Goal: Task Accomplishment & Management: Manage account settings

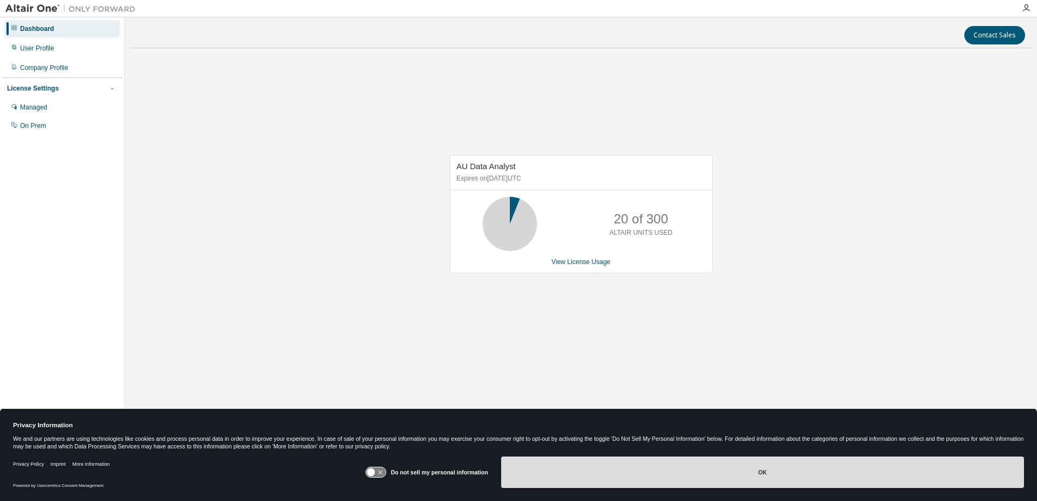
click at [601, 480] on button "OK" at bounding box center [762, 472] width 523 height 31
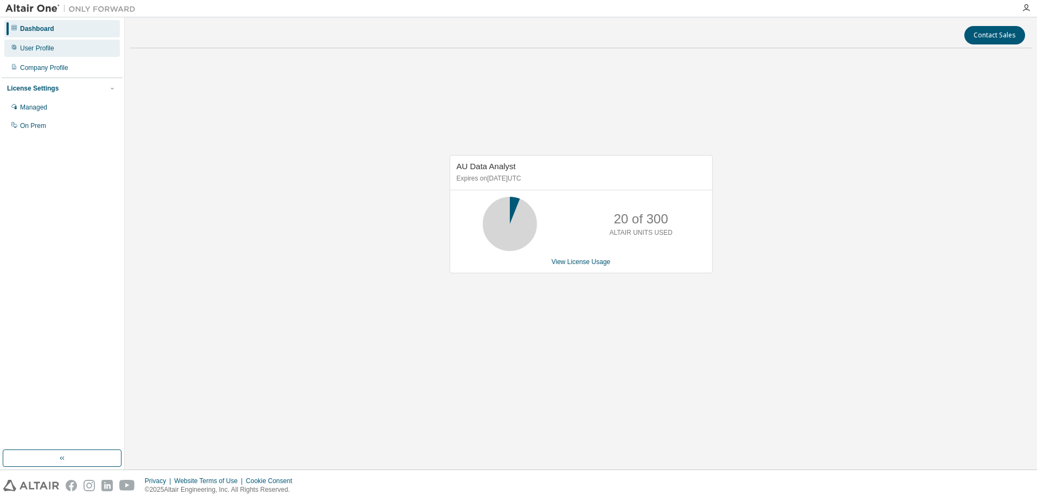
click at [58, 56] on div "User Profile" at bounding box center [61, 48] width 115 height 17
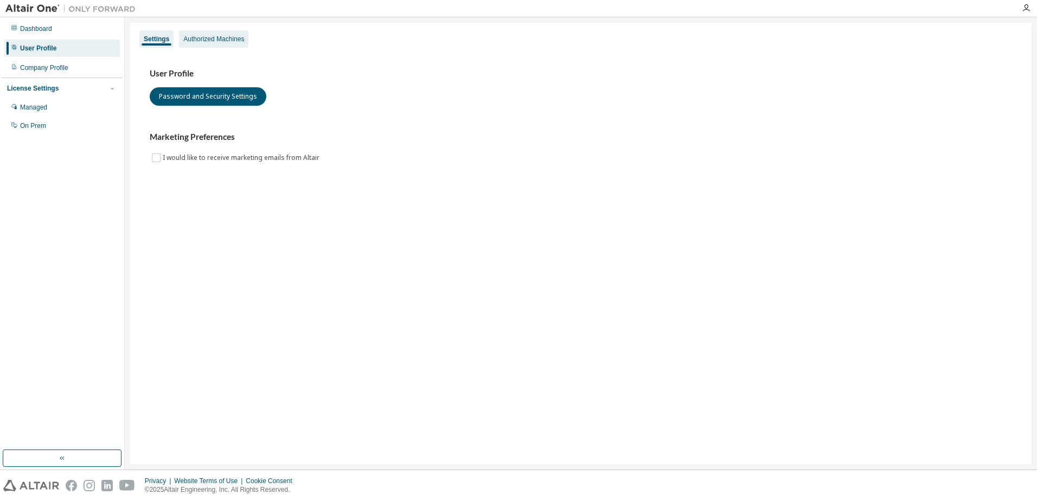
click at [214, 35] on div "Authorized Machines" at bounding box center [213, 39] width 61 height 9
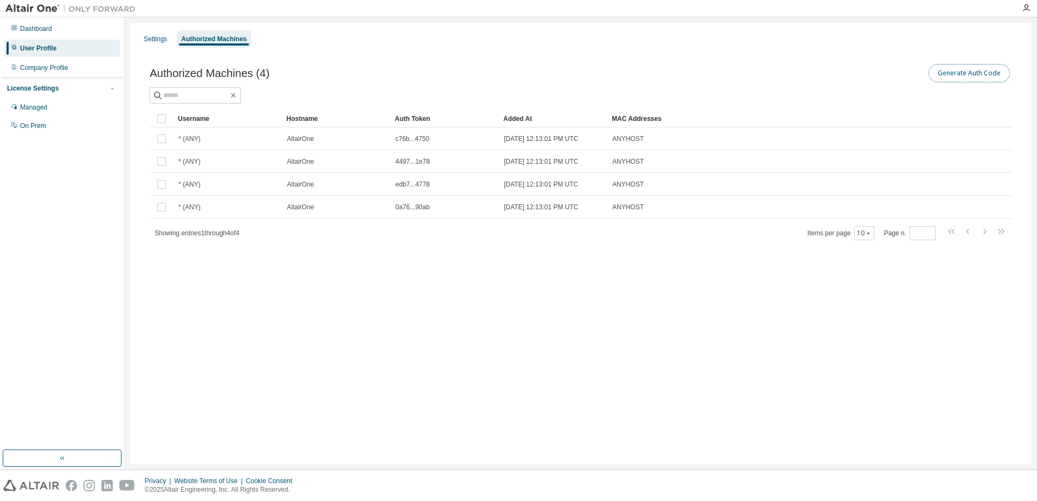
click at [979, 76] on button "Generate Auth Code" at bounding box center [968, 73] width 81 height 18
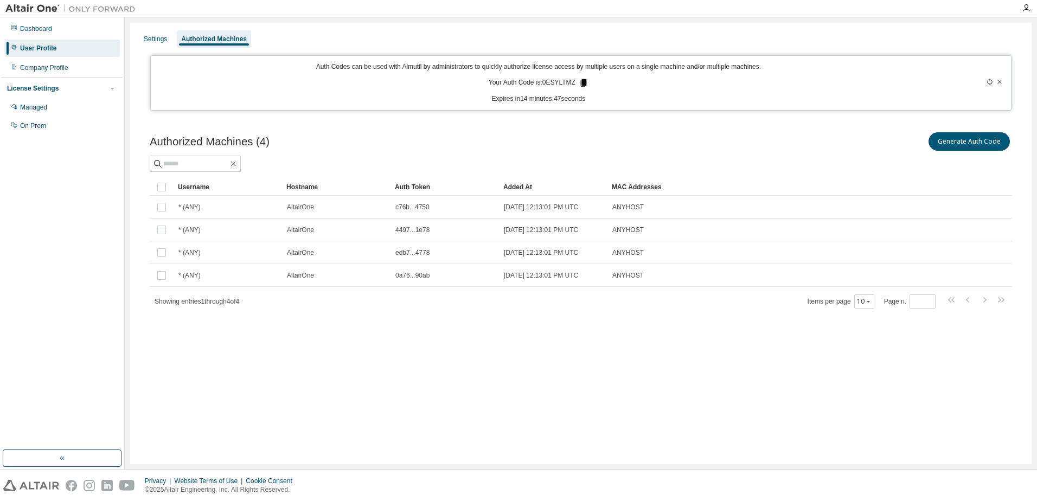
click at [582, 80] on icon at bounding box center [583, 83] width 6 height 8
